Goal: Task Accomplishment & Management: Complete application form

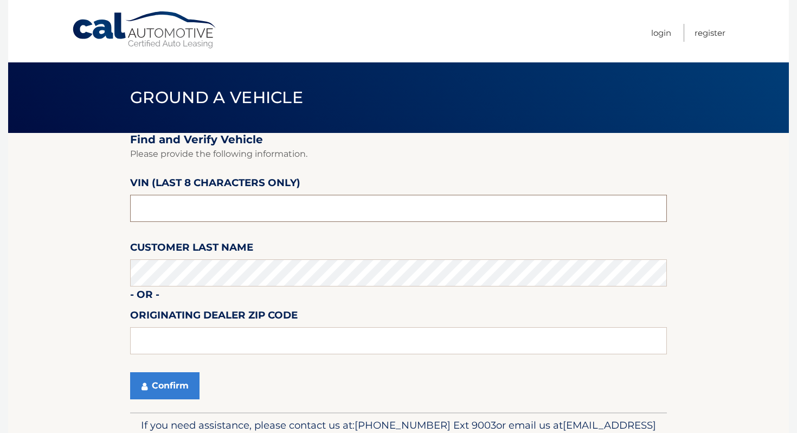
click at [153, 203] on input "text" at bounding box center [398, 208] width 537 height 27
type input "NC189012"
click at [152, 391] on button "Confirm" at bounding box center [164, 385] width 69 height 27
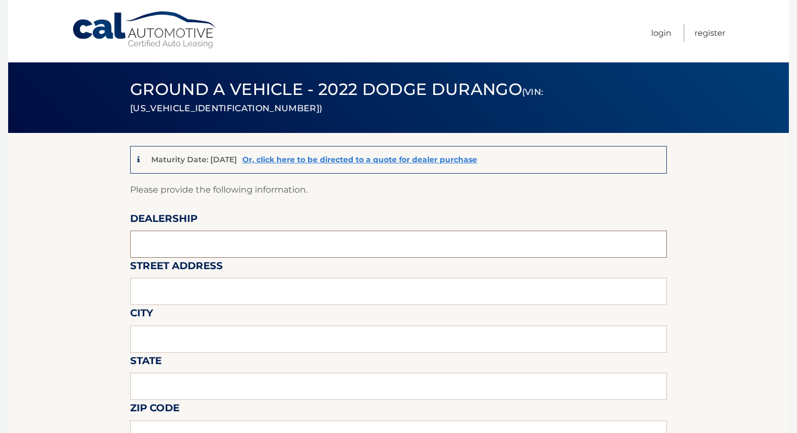
click at [233, 243] on input "text" at bounding box center [398, 243] width 537 height 27
type input "ISLAND AUTO GROUP"
click at [220, 286] on input "text" at bounding box center [398, 291] width 537 height 27
type input "[STREET_ADDRESS]"
click at [212, 338] on input "text" at bounding box center [398, 338] width 537 height 27
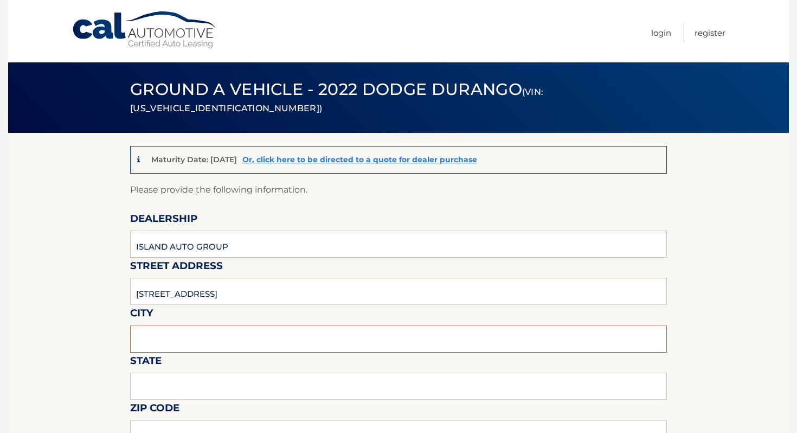
type input "[GEOGRAPHIC_DATA]"
type input "NY"
type input "10305"
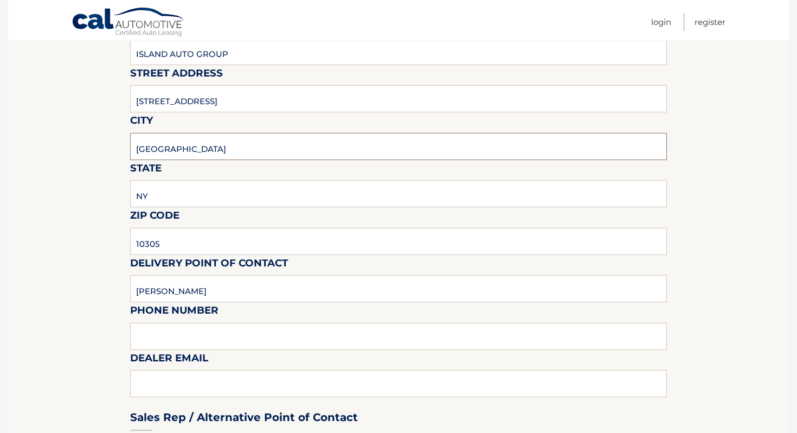
scroll to position [300, 0]
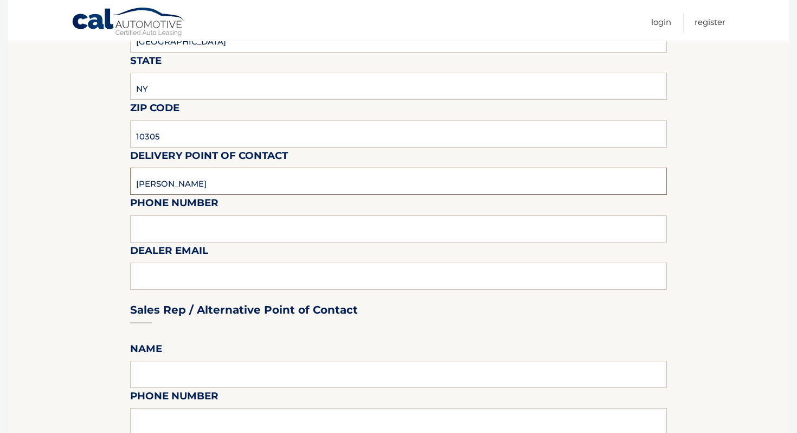
click at [244, 187] on input "[PERSON_NAME]" at bounding box center [398, 181] width 537 height 27
type input "[PERSON_NAME]"
click at [224, 223] on input "text" at bounding box center [398, 228] width 537 height 27
type input "7323792810"
type input "[EMAIL_ADDRESS][DOMAIN_NAME]"
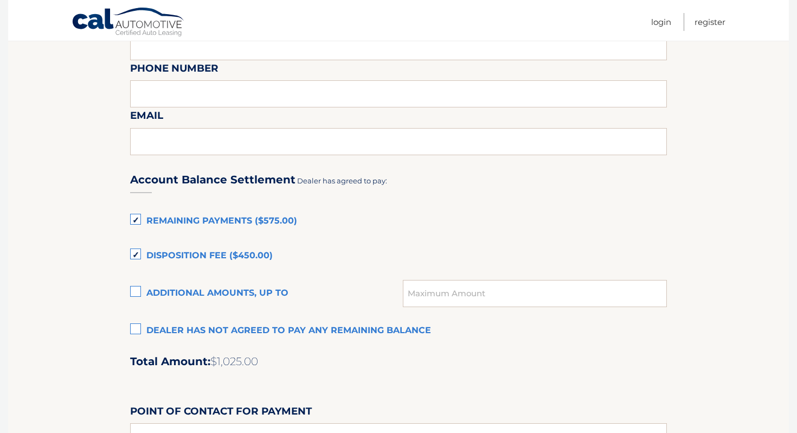
scroll to position [635, 0]
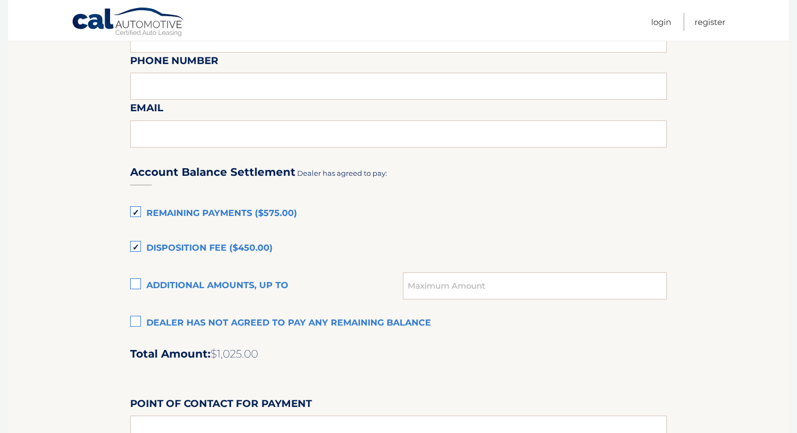
click at [202, 221] on label "Remaining Payments ($575.00)" at bounding box center [398, 214] width 537 height 22
click at [0, 0] on input "Remaining Payments ($575.00)" at bounding box center [0, 0] width 0 height 0
click at [194, 237] on label "Disposition Fee ($450.00)" at bounding box center [398, 248] width 537 height 22
click at [0, 0] on input "Disposition Fee ($450.00)" at bounding box center [0, 0] width 0 height 0
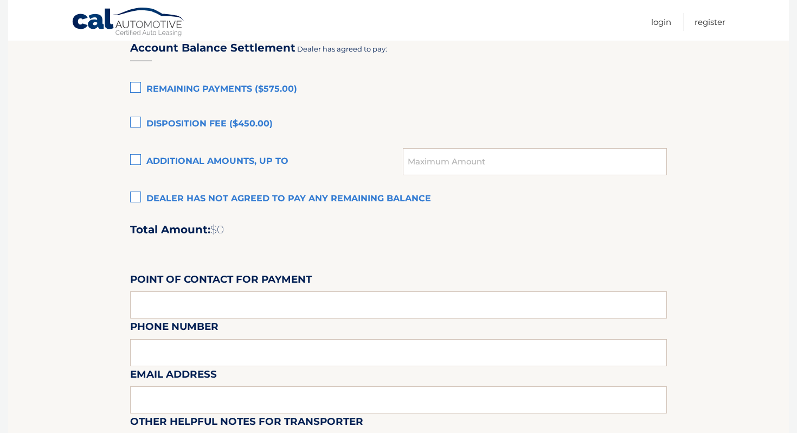
scroll to position [970, 0]
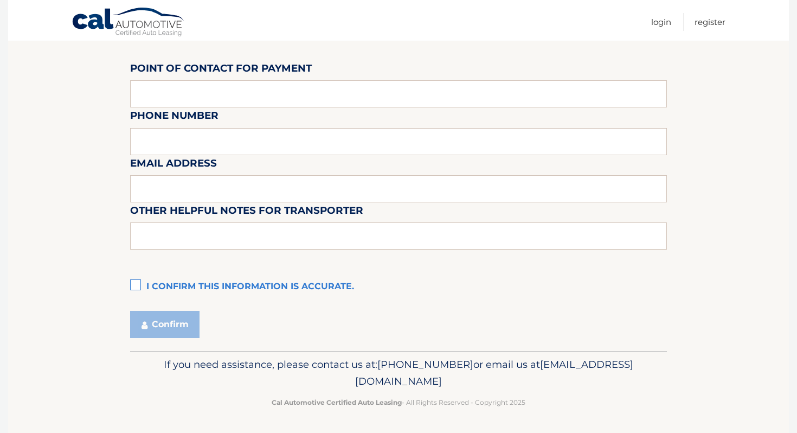
click at [184, 287] on label "I confirm this information is accurate." at bounding box center [398, 287] width 537 height 22
click at [0, 0] on input "I confirm this information is accurate." at bounding box center [0, 0] width 0 height 0
click at [177, 324] on button "Confirm" at bounding box center [164, 324] width 69 height 27
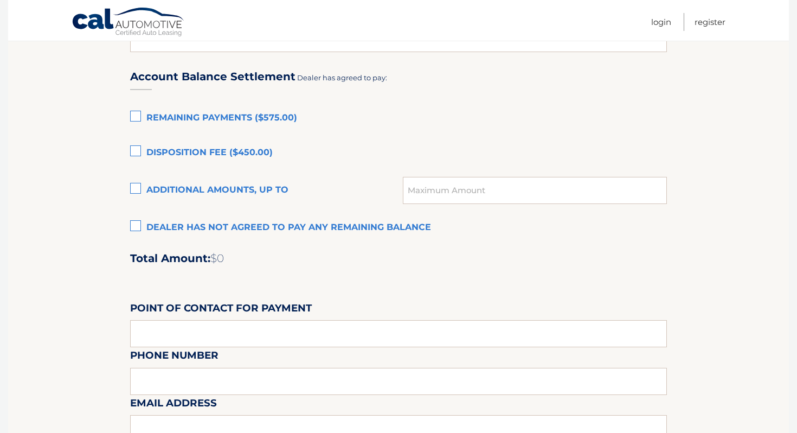
scroll to position [699, 0]
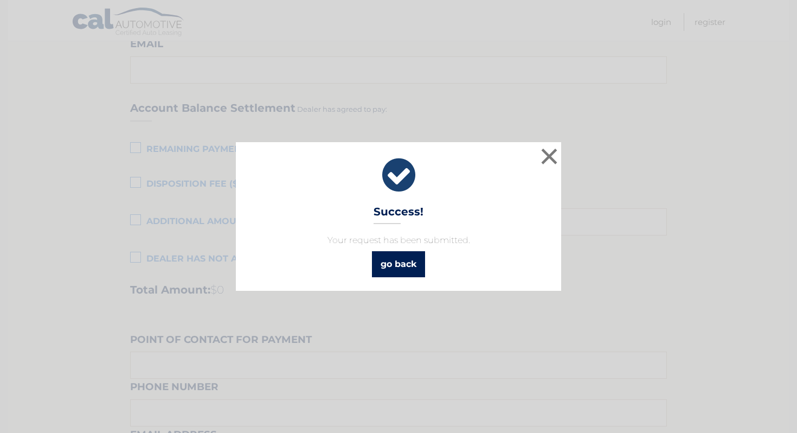
click at [409, 267] on link "go back" at bounding box center [398, 264] width 53 height 26
